Goal: Navigation & Orientation: Find specific page/section

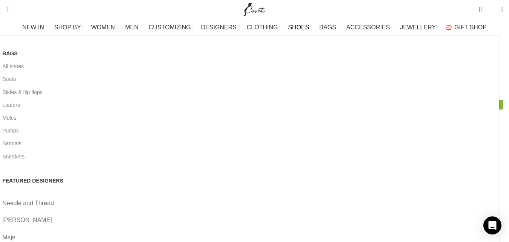
click at [294, 27] on span "SHOES" at bounding box center [298, 27] width 21 height 7
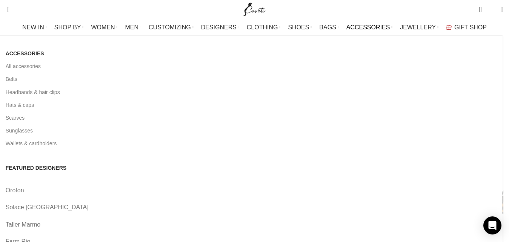
click at [358, 28] on span "ACCESSORIES" at bounding box center [368, 27] width 44 height 7
